Goal: Task Accomplishment & Management: Manage account settings

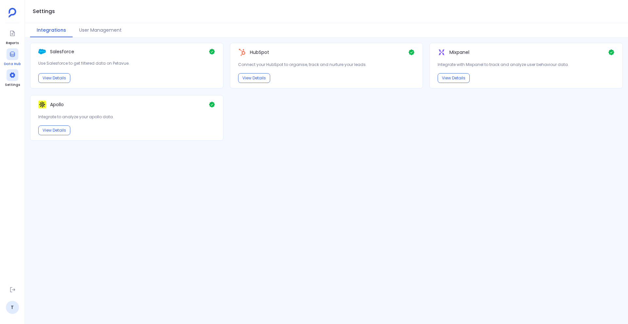
click at [12, 57] on icon at bounding box center [12, 54] width 7 height 7
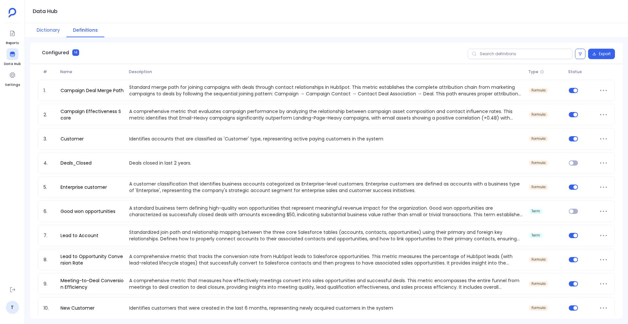
click at [50, 27] on button "Dictionary" at bounding box center [48, 30] width 36 height 14
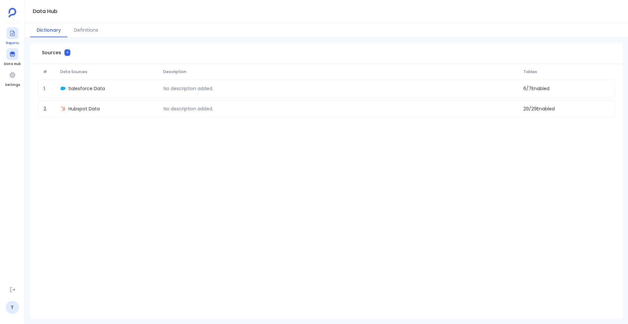
click at [11, 41] on span "Reports" at bounding box center [12, 43] width 13 height 5
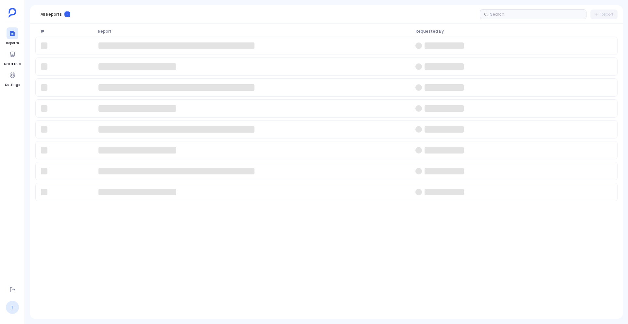
click at [12, 309] on link "T" at bounding box center [12, 307] width 13 height 13
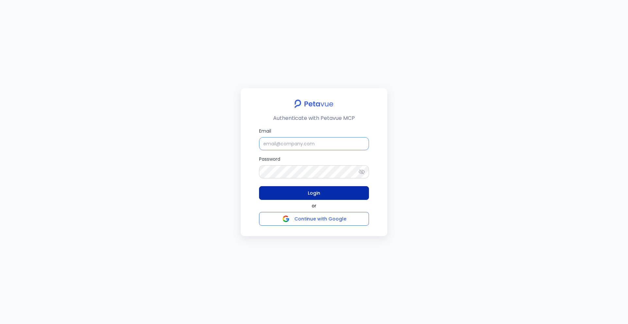
type input "support+turingvuestag@petavue.com"
click at [291, 191] on button "Login" at bounding box center [314, 193] width 110 height 14
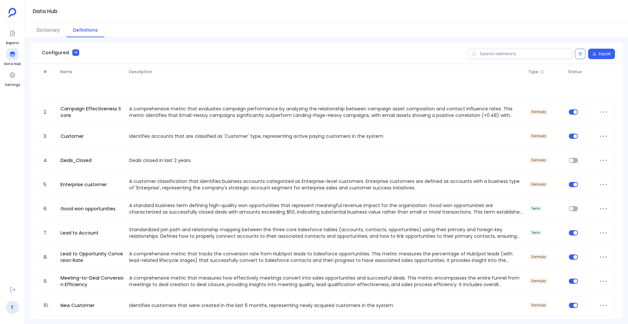
scroll to position [136, 0]
